Goal: Transaction & Acquisition: Purchase product/service

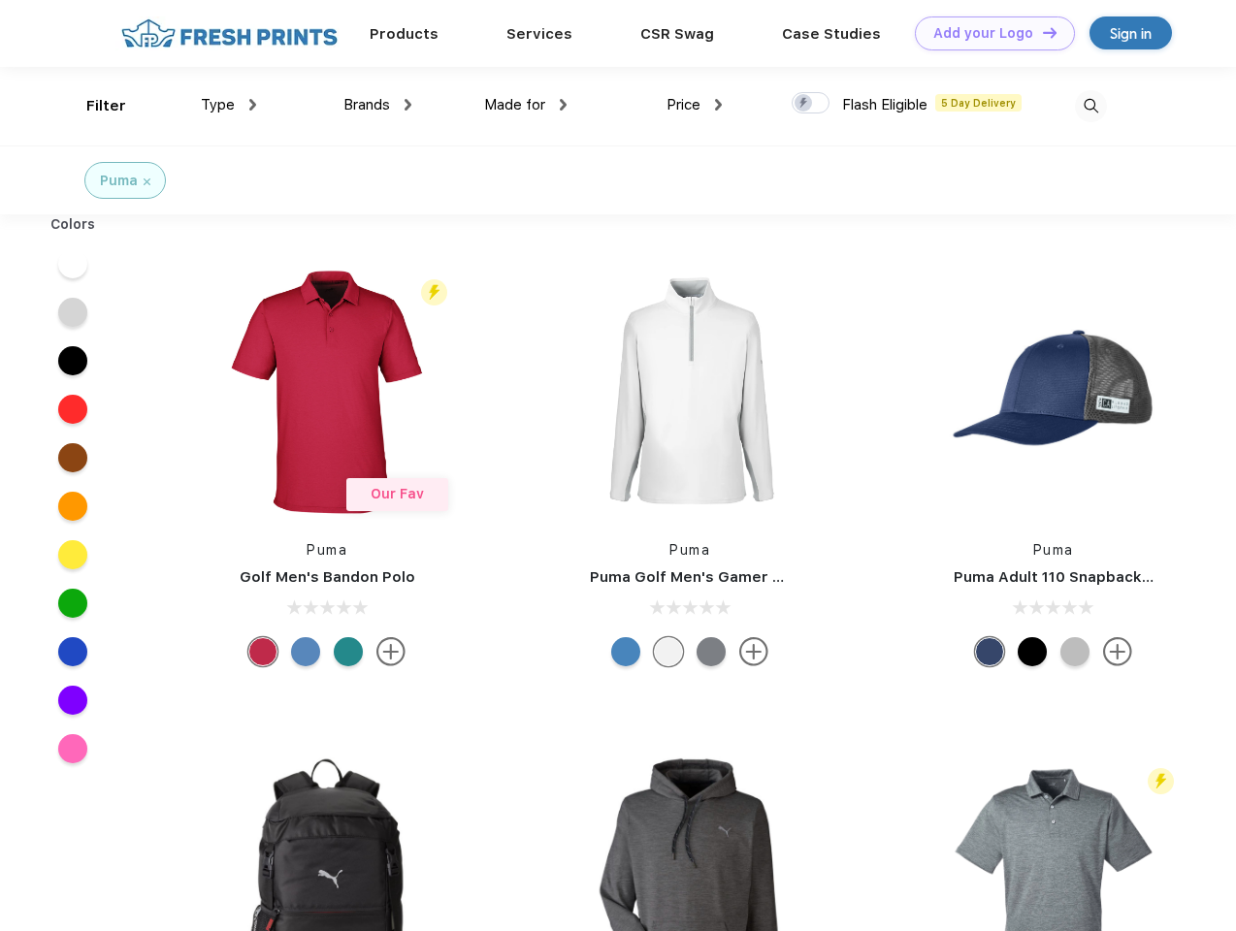
click at [988, 33] on link "Add your Logo Design Tool" at bounding box center [995, 33] width 160 height 34
click at [0, 0] on div "Design Tool" at bounding box center [0, 0] width 0 height 0
click at [1041, 32] on link "Add your Logo Design Tool" at bounding box center [995, 33] width 160 height 34
click at [93, 106] on div "Filter" at bounding box center [106, 106] width 40 height 22
click at [229, 105] on span "Type" at bounding box center [218, 104] width 34 height 17
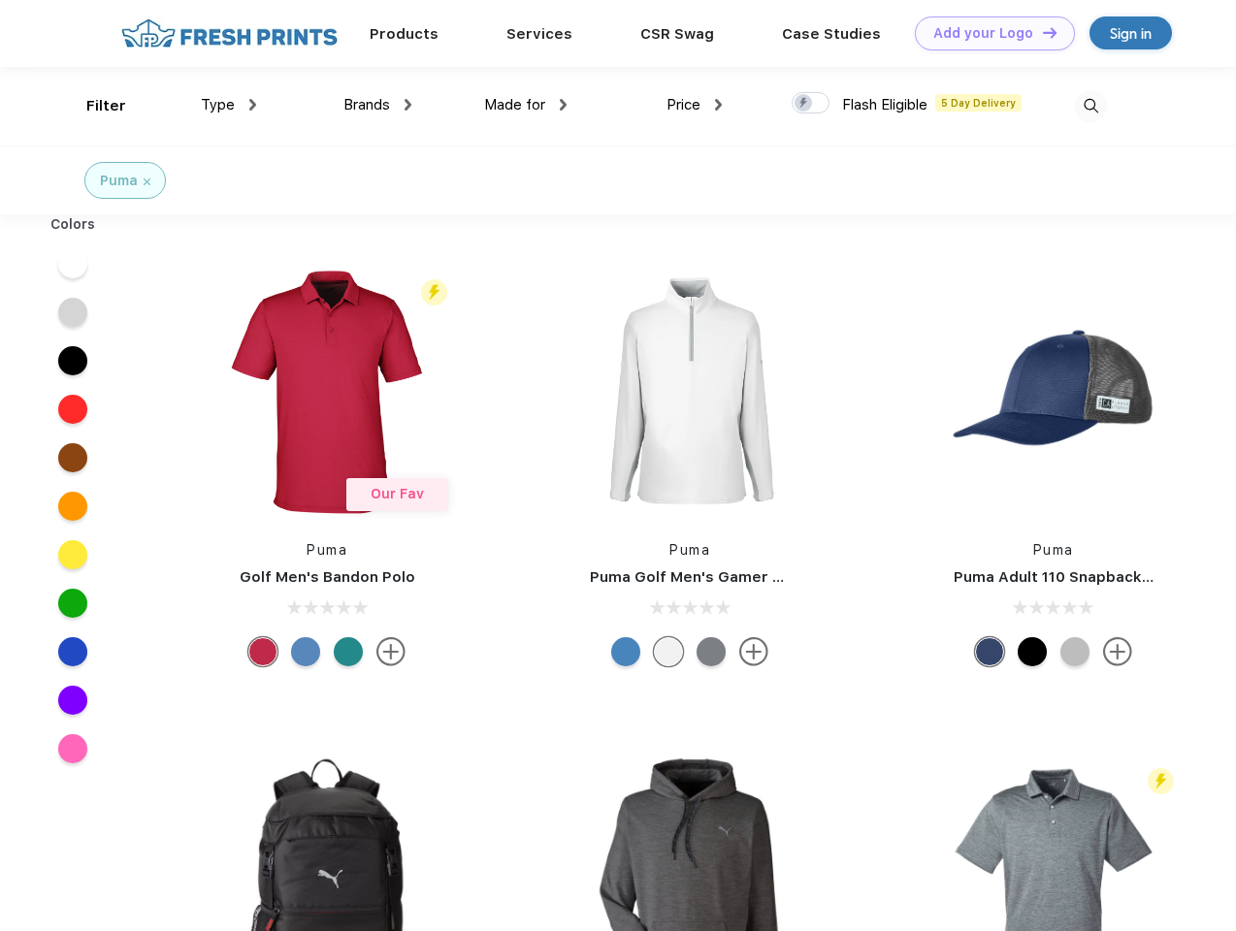
click at [377, 105] on span "Brands" at bounding box center [366, 104] width 47 height 17
click at [526, 105] on span "Made for" at bounding box center [514, 104] width 61 height 17
click at [695, 105] on span "Price" at bounding box center [683, 104] width 34 height 17
click at [811, 104] on div at bounding box center [811, 102] width 38 height 21
click at [804, 104] on input "checkbox" at bounding box center [798, 97] width 13 height 13
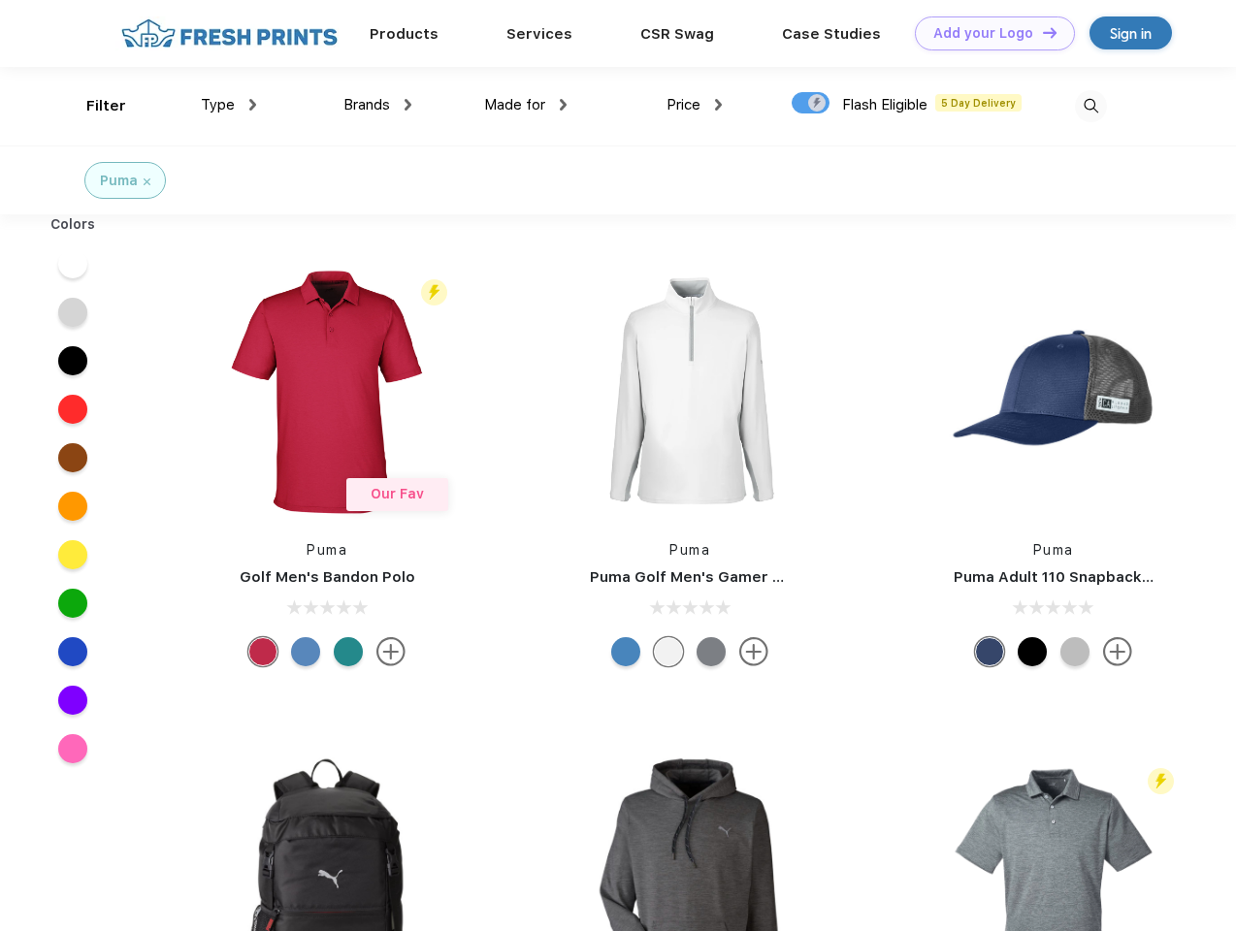
click at [1090, 106] on img at bounding box center [1091, 106] width 32 height 32
